Goal: Transaction & Acquisition: Purchase product/service

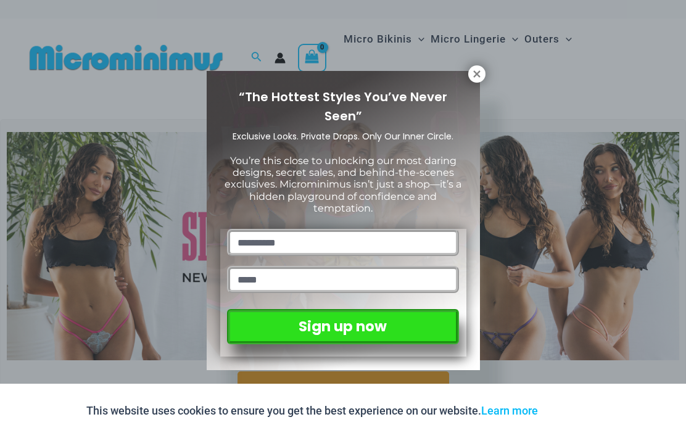
click at [477, 73] on icon at bounding box center [476, 73] width 7 height 7
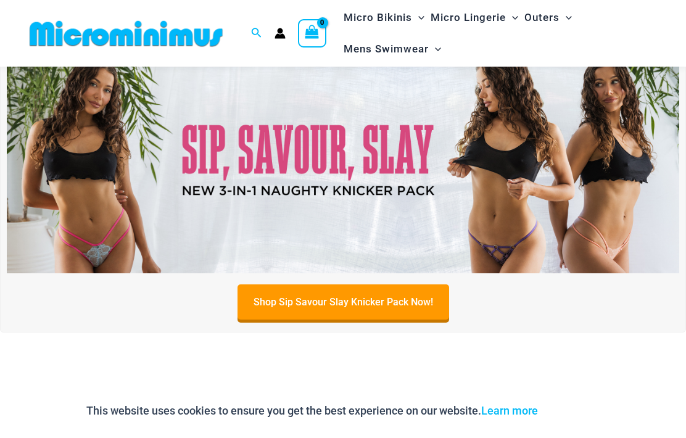
scroll to position [35, 0]
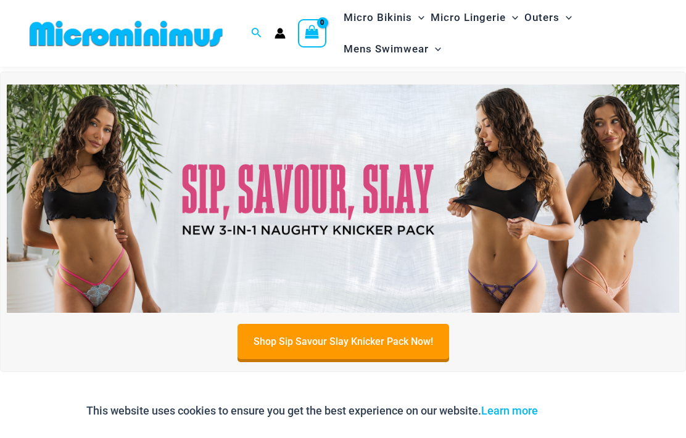
click at [390, 208] on img at bounding box center [343, 198] width 672 height 228
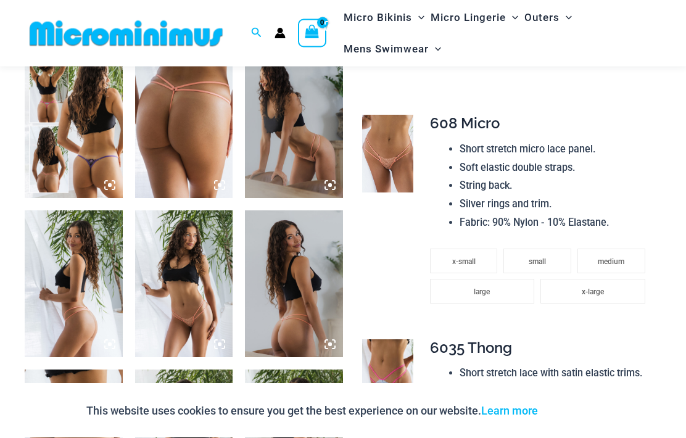
scroll to position [534, 0]
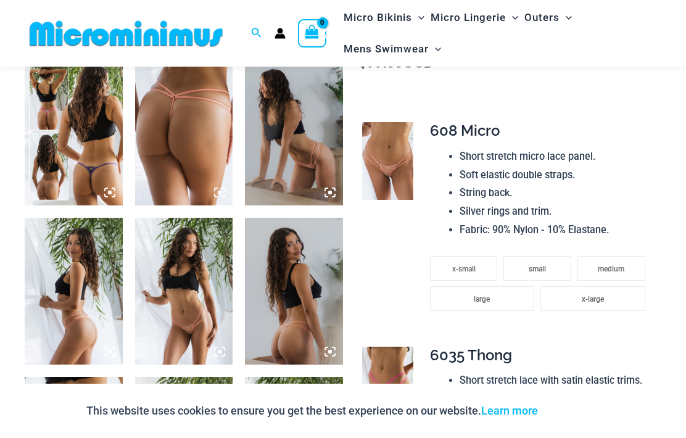
click at [395, 134] on img at bounding box center [388, 161] width 52 height 78
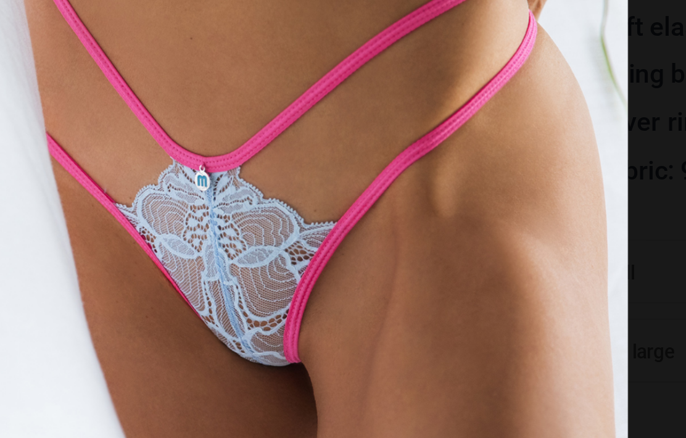
click at [253, 81] on div at bounding box center [343, 219] width 686 height 438
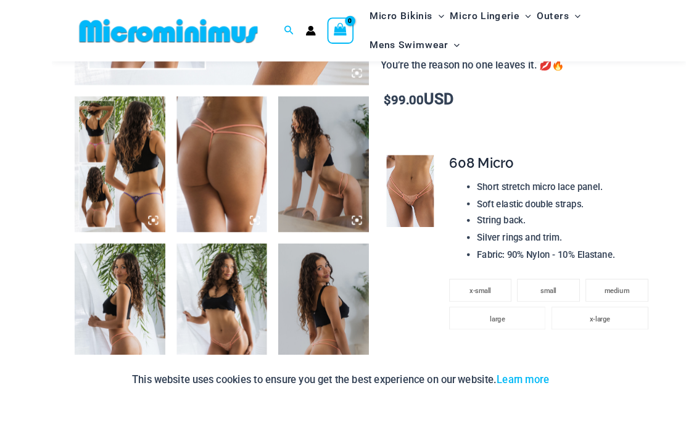
scroll to position [536, 0]
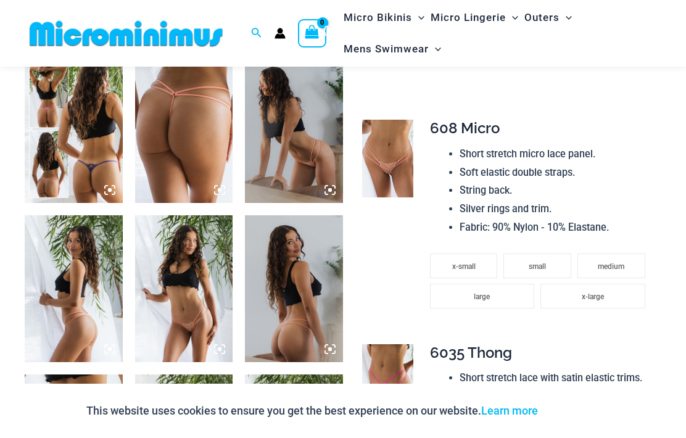
click at [387, 132] on img at bounding box center [388, 159] width 52 height 78
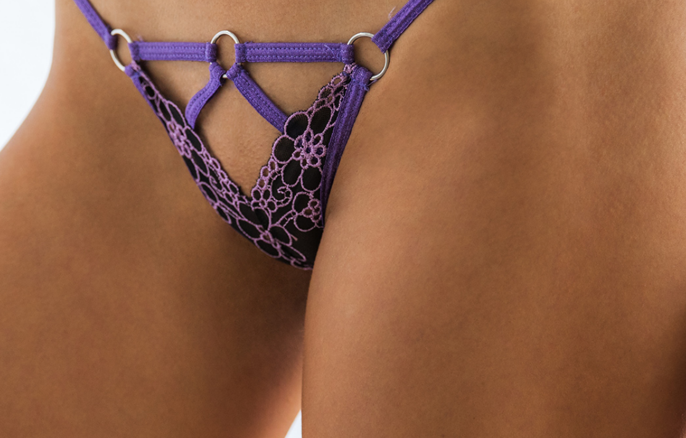
scroll to position [510, 0]
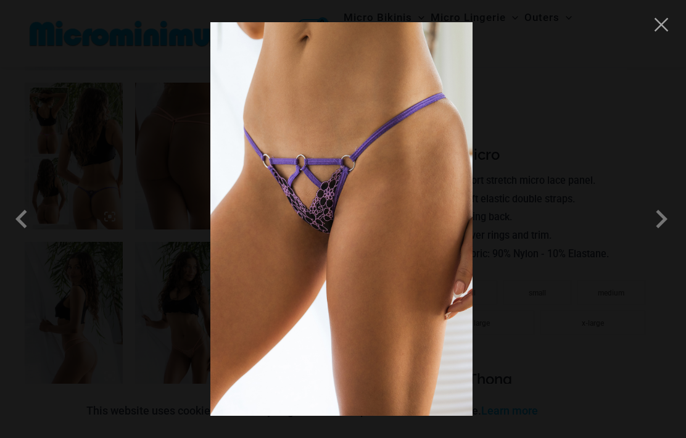
click at [655, 217] on span at bounding box center [660, 218] width 37 height 37
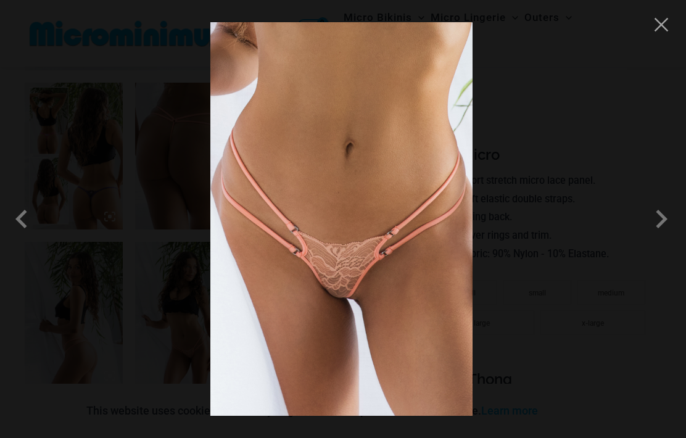
click at [653, 218] on span at bounding box center [660, 218] width 37 height 37
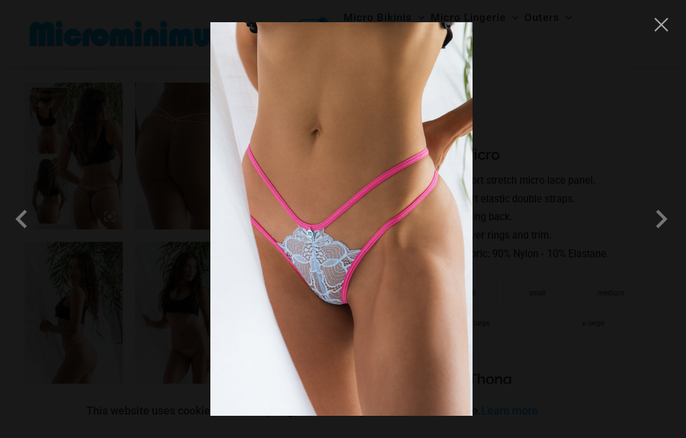
click at [657, 224] on span at bounding box center [660, 218] width 37 height 37
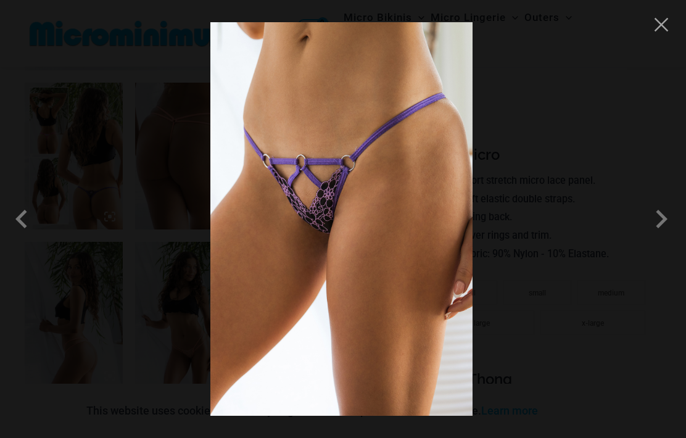
click at [663, 20] on button "Close" at bounding box center [661, 24] width 18 height 18
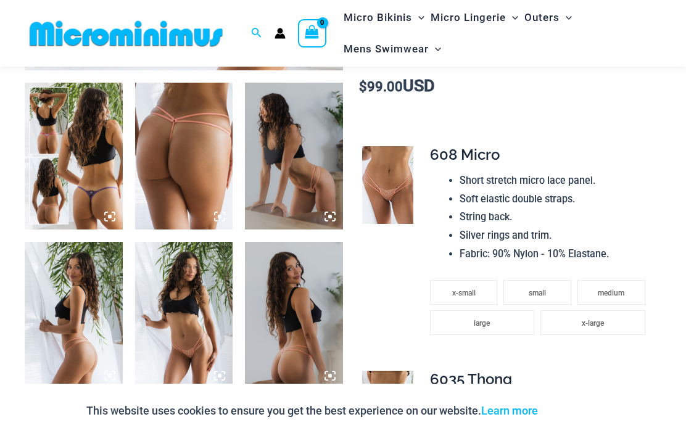
click at [73, 154] on img at bounding box center [74, 156] width 98 height 147
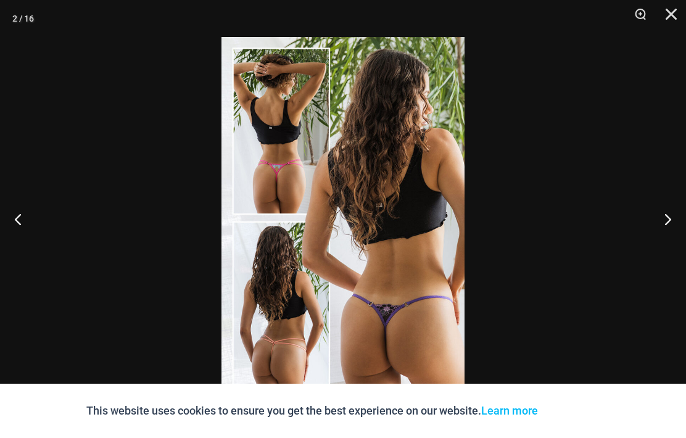
click at [666, 218] on button "Next" at bounding box center [662, 219] width 46 height 62
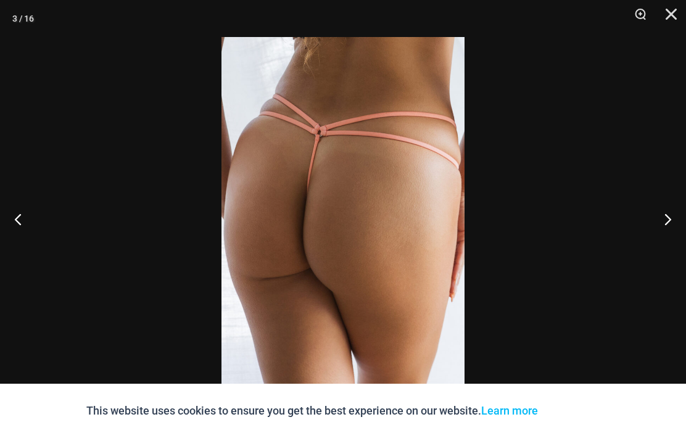
click at [668, 221] on button "Next" at bounding box center [662, 219] width 46 height 62
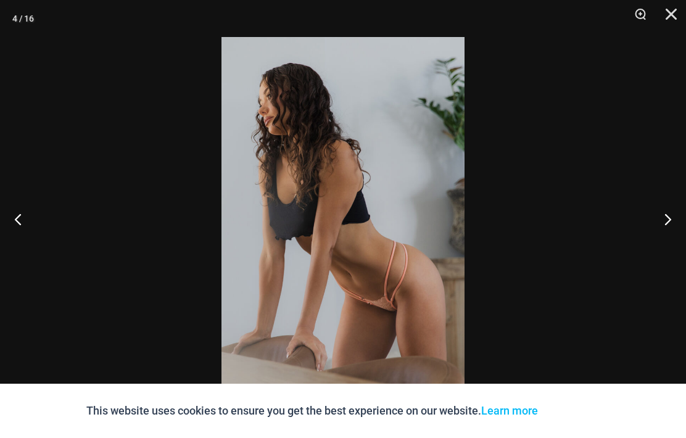
click at [671, 217] on button "Next" at bounding box center [662, 219] width 46 height 62
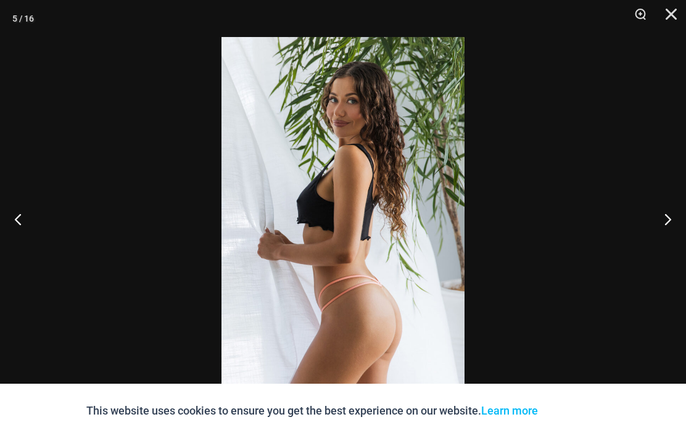
click at [671, 216] on button "Next" at bounding box center [662, 219] width 46 height 62
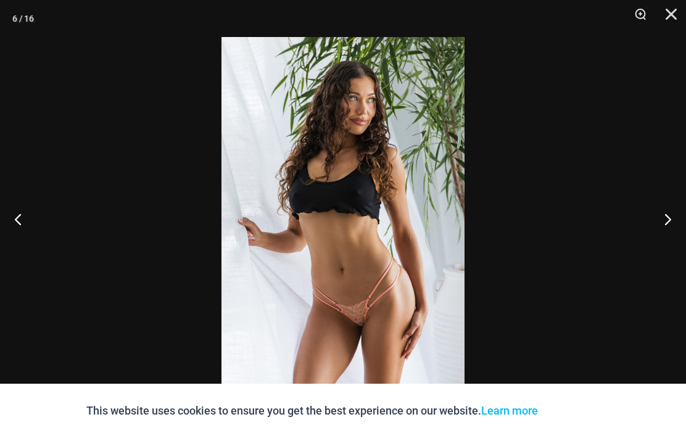
click at [670, 221] on button "Next" at bounding box center [662, 219] width 46 height 62
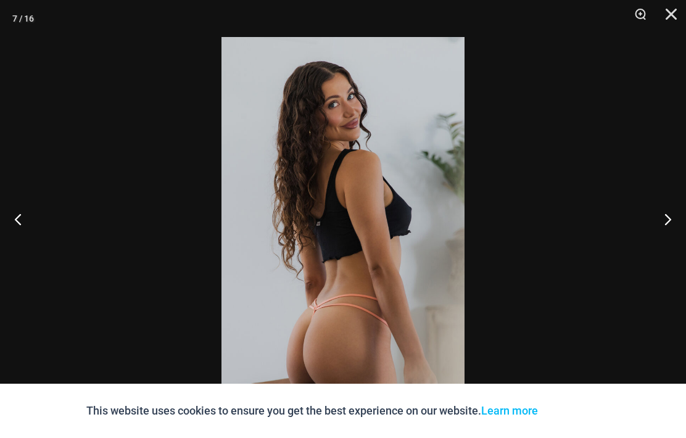
click at [678, 213] on button "Next" at bounding box center [662, 219] width 46 height 62
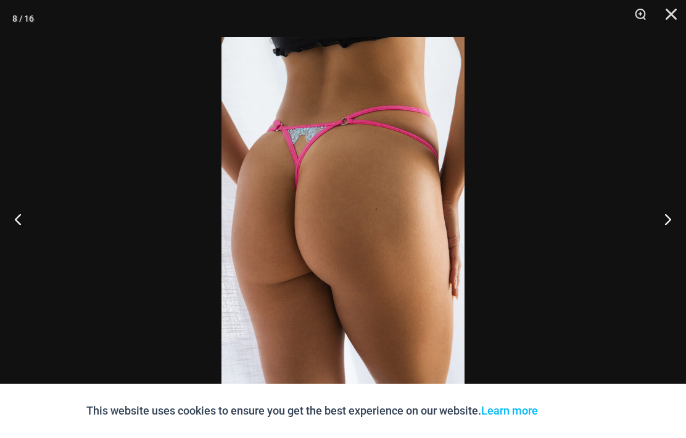
click at [670, 210] on button "Next" at bounding box center [662, 219] width 46 height 62
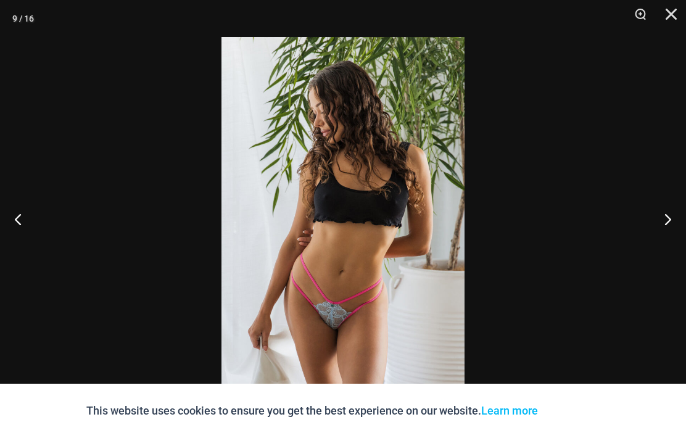
click at [673, 206] on button "Next" at bounding box center [662, 219] width 46 height 62
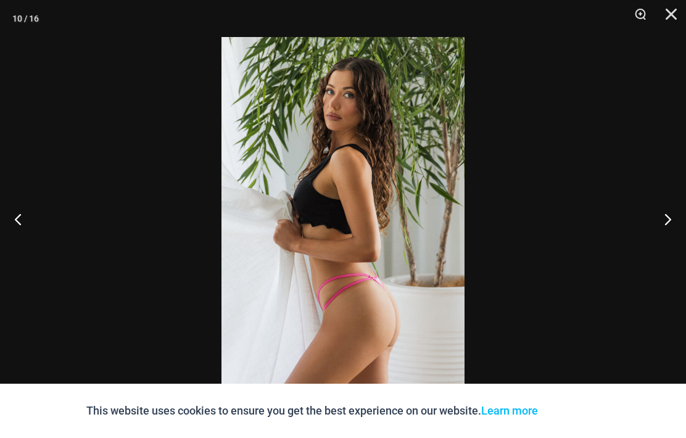
click at [679, 207] on button "Next" at bounding box center [662, 219] width 46 height 62
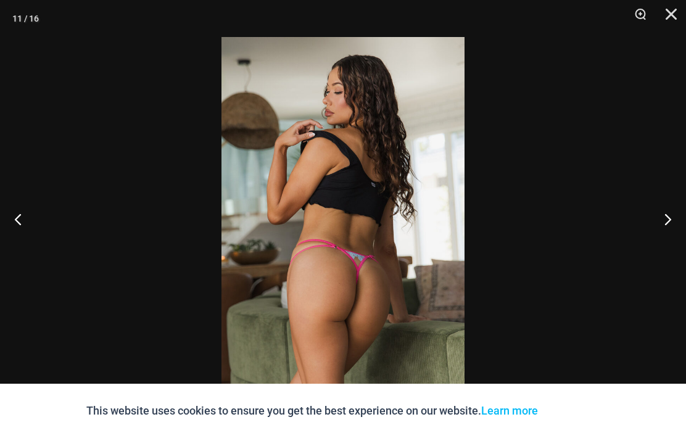
click at [673, 207] on button "Next" at bounding box center [662, 219] width 46 height 62
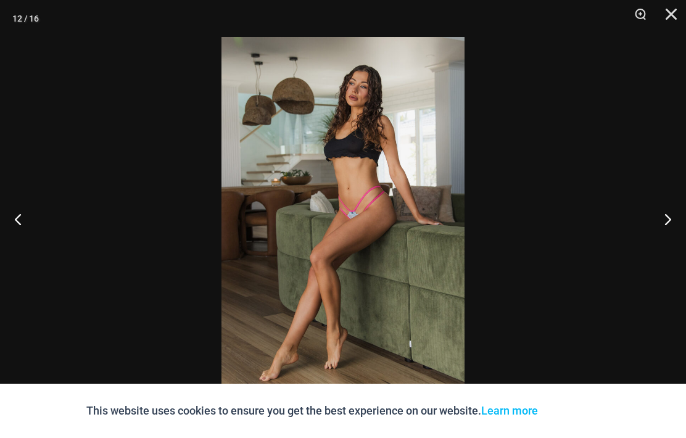
click at [665, 212] on button "Next" at bounding box center [662, 219] width 46 height 62
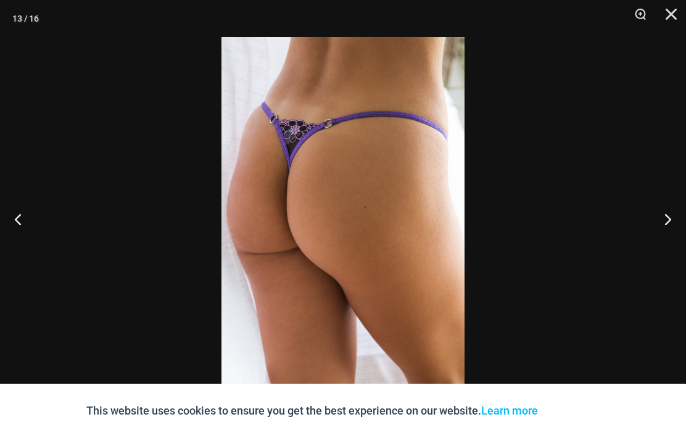
click at [669, 214] on button "Next" at bounding box center [662, 219] width 46 height 62
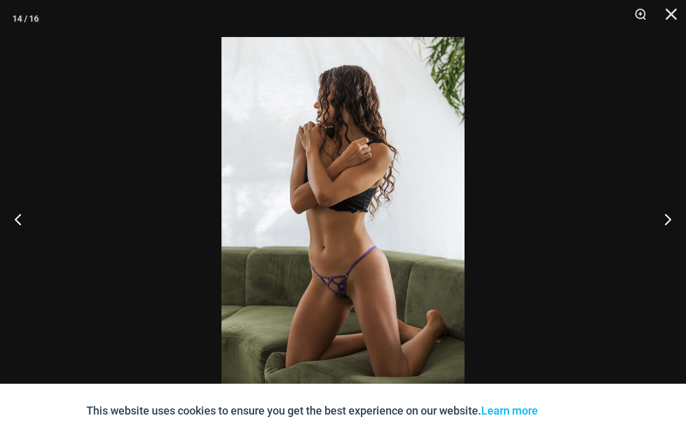
click at [673, 214] on button "Next" at bounding box center [662, 219] width 46 height 62
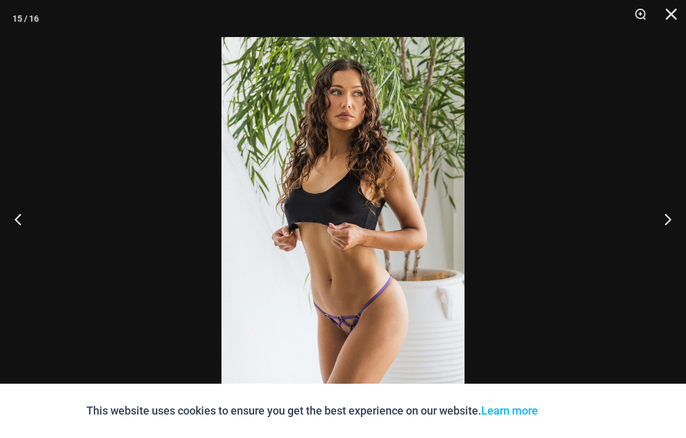
click at [678, 210] on button "Next" at bounding box center [662, 219] width 46 height 62
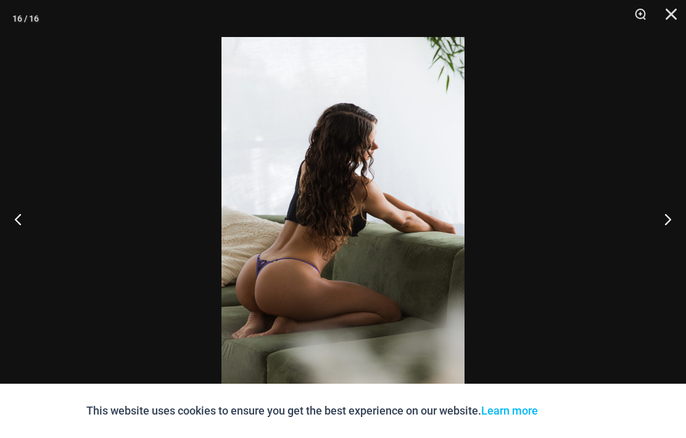
click at [674, 215] on button "Next" at bounding box center [662, 219] width 46 height 62
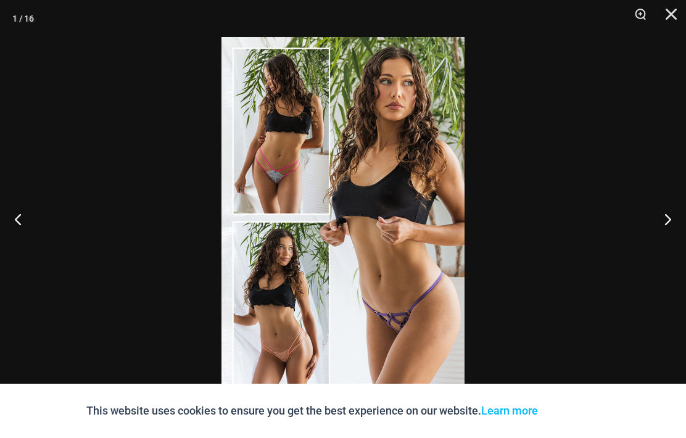
click at [672, 221] on button "Next" at bounding box center [662, 219] width 46 height 62
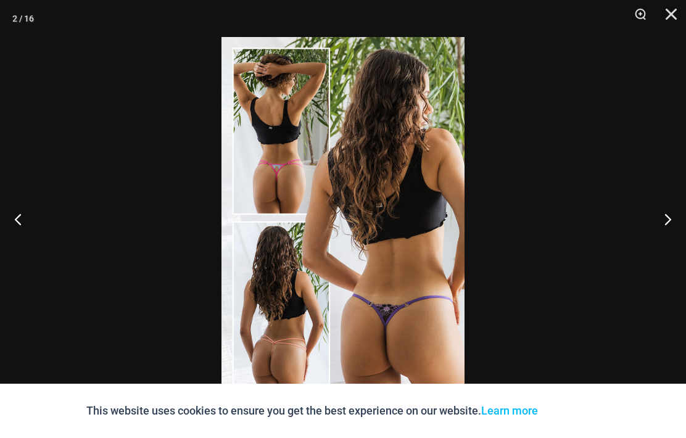
click at [677, 25] on button "Close" at bounding box center [666, 18] width 31 height 37
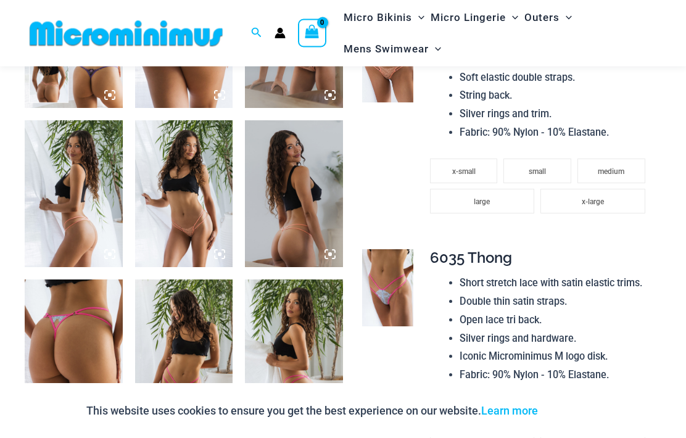
scroll to position [562, 0]
